Goal: Find specific page/section: Find specific page/section

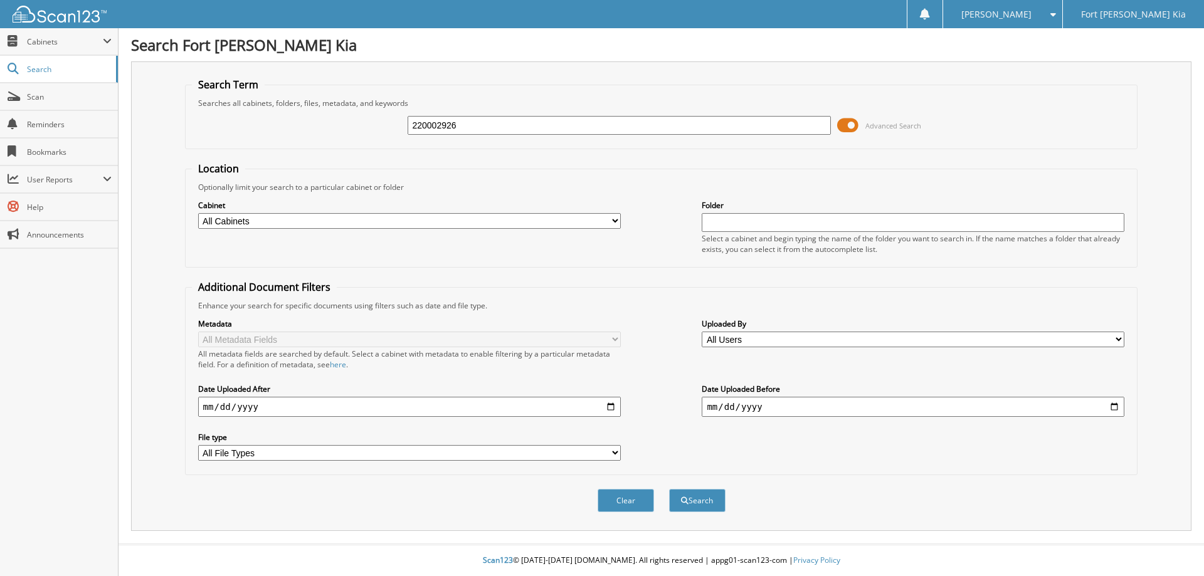
type input "220002926"
click at [669, 489] on button "Search" at bounding box center [697, 500] width 56 height 23
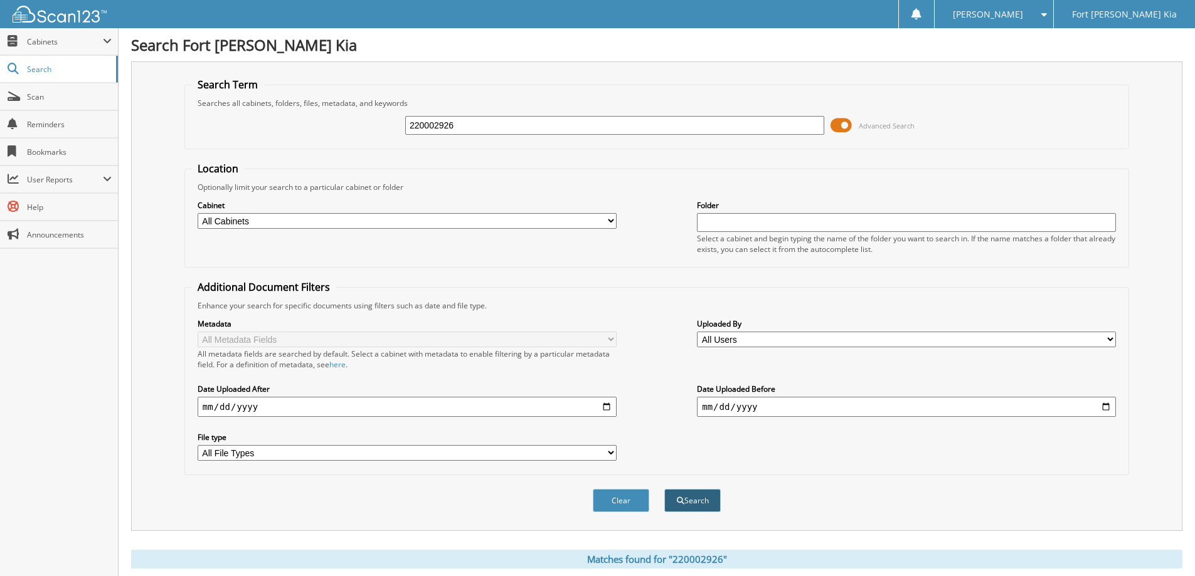
click at [689, 507] on button "Search" at bounding box center [692, 500] width 56 height 23
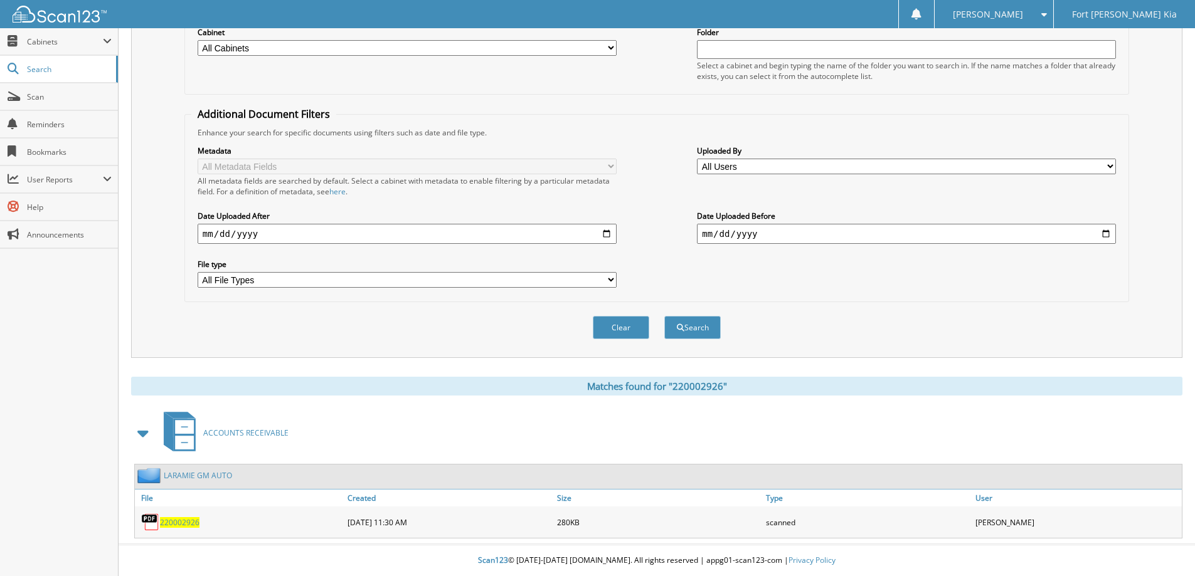
scroll to position [174, 0]
click at [172, 516] on div "220002926" at bounding box center [239, 522] width 209 height 25
click at [174, 524] on span "220002926" at bounding box center [180, 522] width 40 height 11
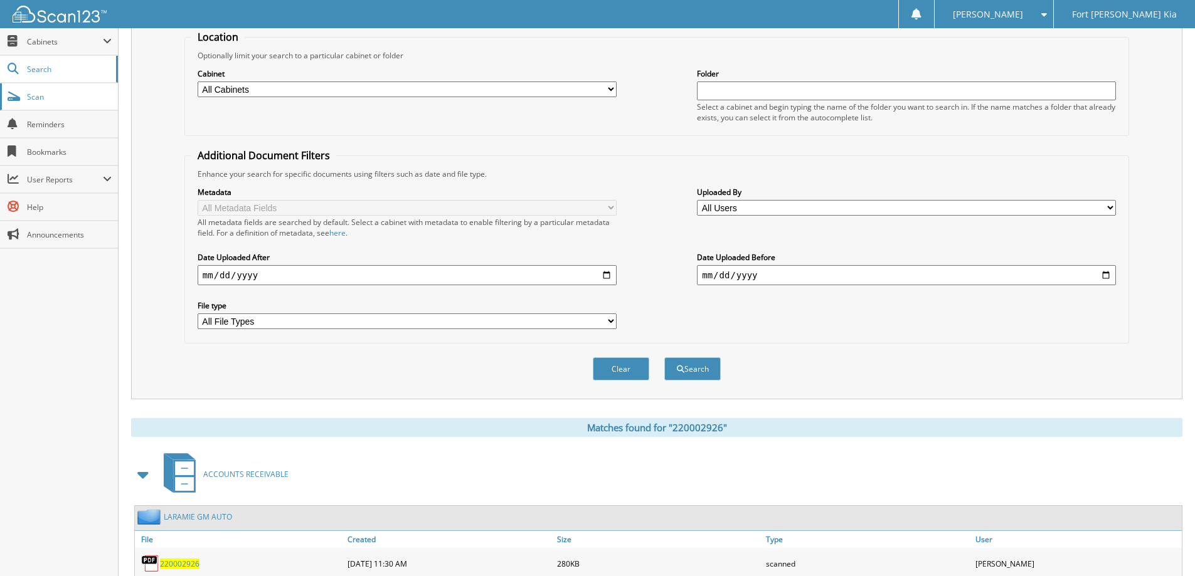
scroll to position [111, 0]
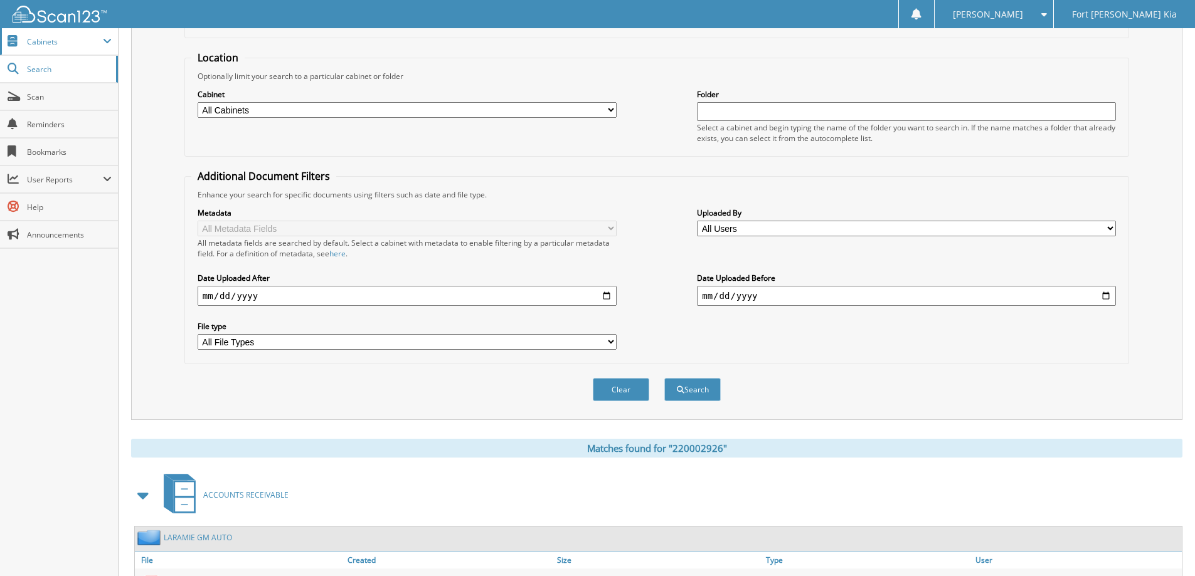
click at [45, 47] on span "Cabinets" at bounding box center [59, 41] width 118 height 27
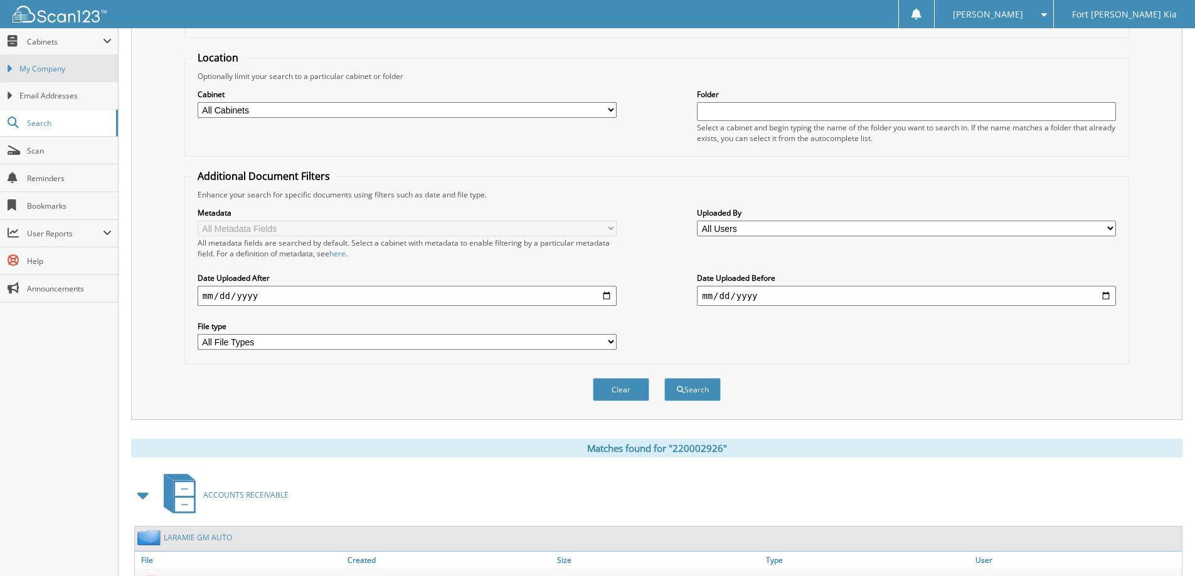
click at [53, 78] on link "My Company" at bounding box center [59, 68] width 118 height 27
